Goal: Task Accomplishment & Management: Complete application form

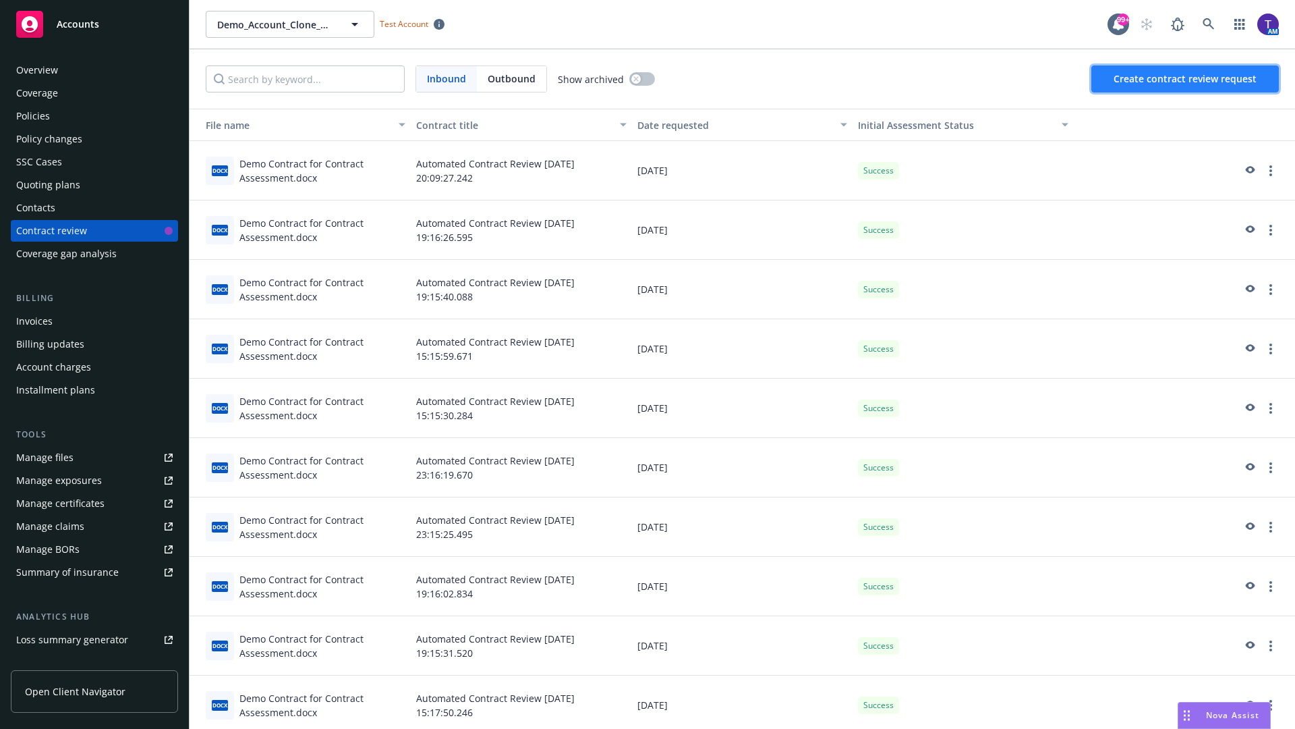
click at [1186, 79] on span "Create contract review request" at bounding box center [1185, 78] width 143 height 13
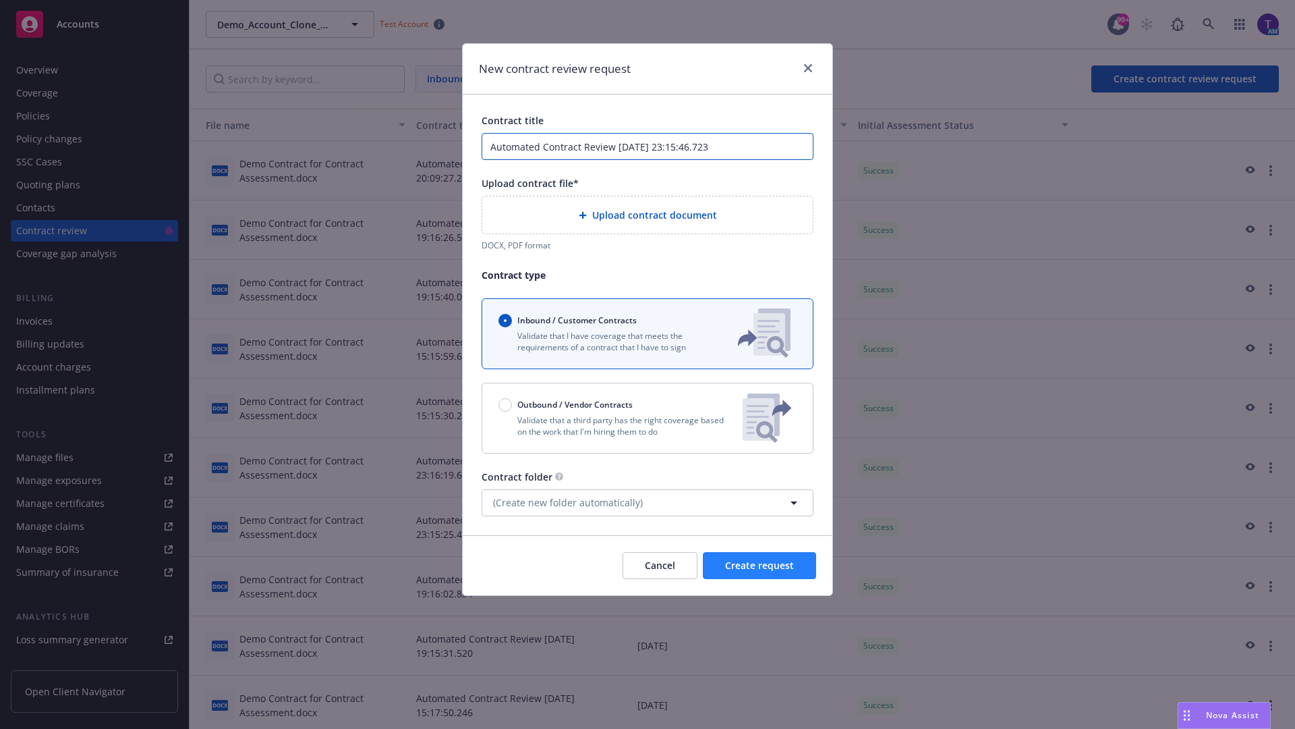
type input "Automated Contract Review 08-11-2025 23:15:46.723"
click at [648, 418] on p "Validate that a third party has the right coverage based on the work that I'm h…" at bounding box center [615, 425] width 233 height 23
radio input "false"
radio input "true"
click at [760, 571] on span "Create request" at bounding box center [759, 565] width 69 height 13
